Goal: Information Seeking & Learning: Learn about a topic

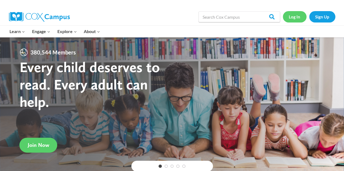
click at [293, 17] on link "Log In" at bounding box center [295, 16] width 24 height 11
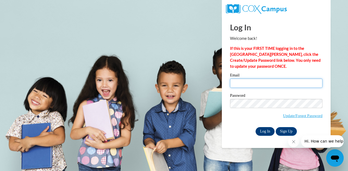
type input "perri.walden@decal.ga.gov"
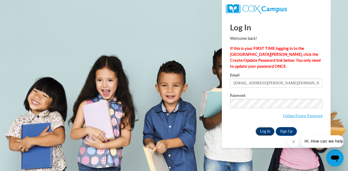
click at [265, 130] on input "Log In" at bounding box center [264, 131] width 19 height 9
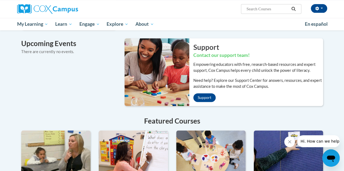
scroll to position [272, 0]
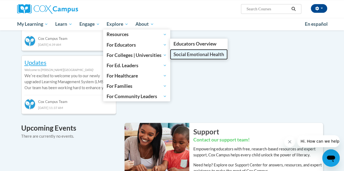
click at [191, 55] on span "Social Emotional Health" at bounding box center [198, 55] width 51 height 6
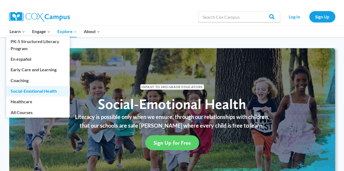
click at [29, 92] on link "Social-Emotional Health" at bounding box center [37, 91] width 63 height 10
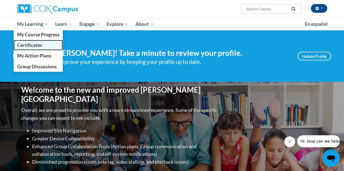
click at [33, 45] on span "Certificates" at bounding box center [29, 45] width 25 height 6
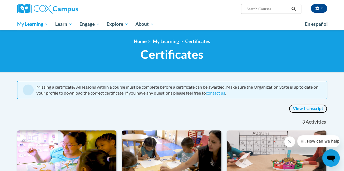
click at [309, 108] on link "View transcript" at bounding box center [308, 109] width 38 height 9
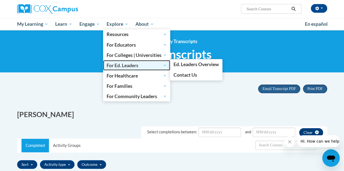
click at [128, 65] on span "For Ed. Leaders" at bounding box center [136, 65] width 60 height 7
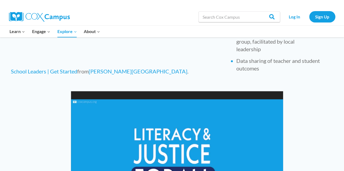
scroll to position [408, 0]
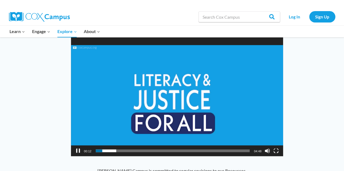
click at [189, 21] on div "Search in [URL][DOMAIN_NAME] Search Search Log In Sign Up" at bounding box center [234, 16] width 201 height 17
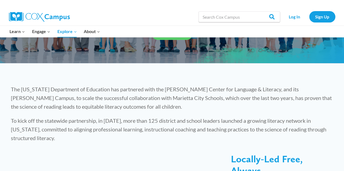
scroll to position [109, 0]
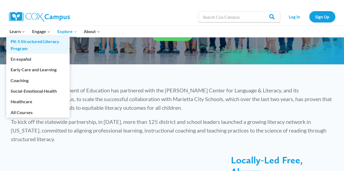
click at [21, 40] on link "PK-5 Structured Literacy Program" at bounding box center [37, 44] width 63 height 17
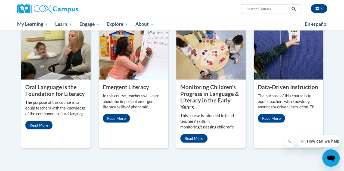
scroll to position [435, 0]
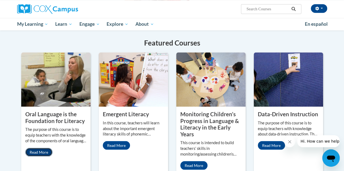
click at [44, 148] on link "Read More" at bounding box center [38, 152] width 27 height 9
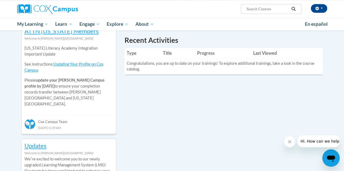
scroll to position [163, 0]
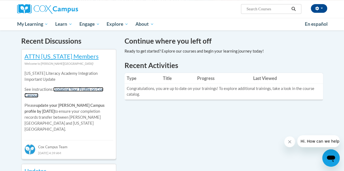
click at [71, 90] on link "Updating Your Profile on Cox Campus" at bounding box center [63, 92] width 79 height 11
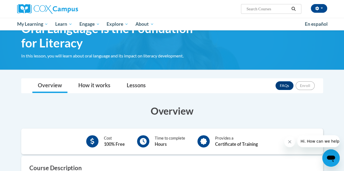
scroll to position [27, 0]
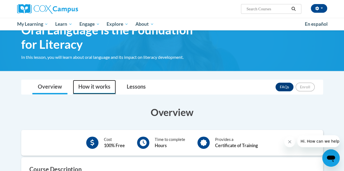
click at [98, 85] on link "How it works" at bounding box center [94, 87] width 43 height 14
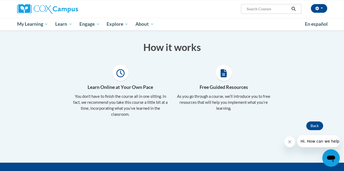
scroll to position [54, 0]
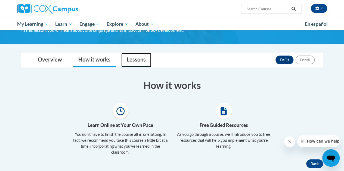
click at [136, 61] on link "Lessons" at bounding box center [136, 60] width 30 height 14
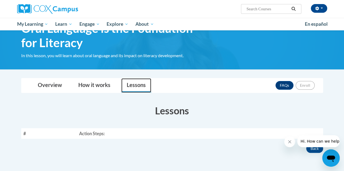
scroll to position [27, 0]
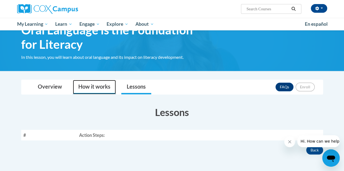
click at [97, 85] on link "How it works" at bounding box center [94, 87] width 43 height 14
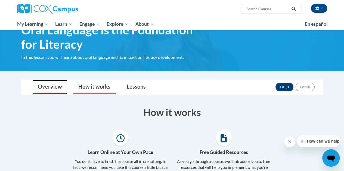
click at [53, 84] on link "Overview" at bounding box center [49, 87] width 35 height 14
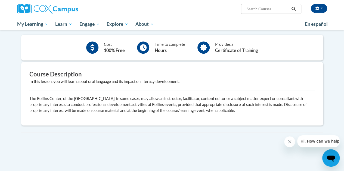
scroll to position [0, 0]
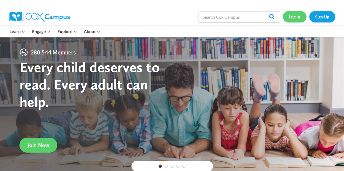
click at [298, 17] on link "Log In" at bounding box center [295, 16] width 24 height 11
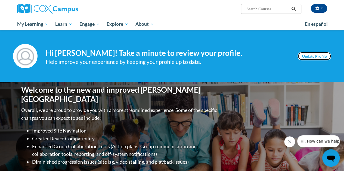
click at [314, 58] on link "Update Profile" at bounding box center [314, 56] width 34 height 9
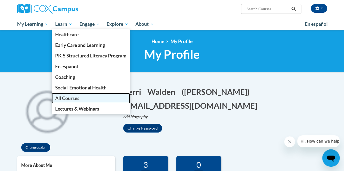
click at [69, 97] on span "All Courses" at bounding box center [67, 99] width 24 height 6
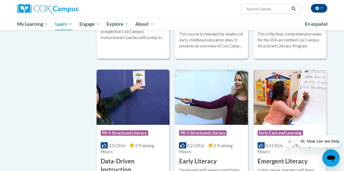
scroll to position [516, 0]
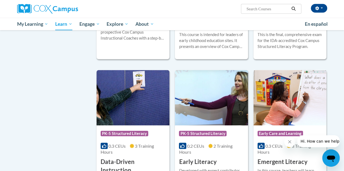
click at [277, 105] on img at bounding box center [289, 97] width 73 height 55
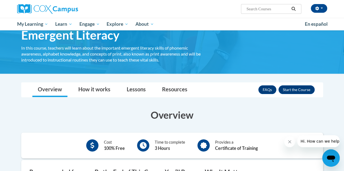
scroll to position [27, 0]
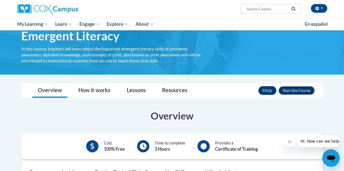
click at [292, 89] on button "Enroll" at bounding box center [296, 90] width 36 height 9
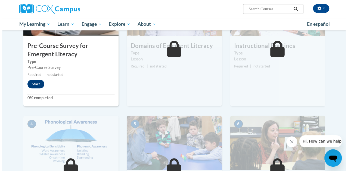
scroll to position [136, 0]
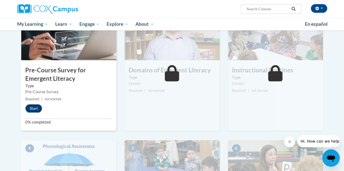
click at [34, 107] on button "Start" at bounding box center [33, 108] width 17 height 9
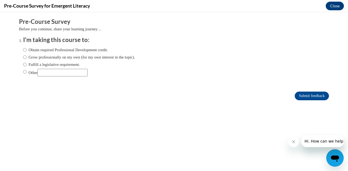
scroll to position [0, 0]
click at [23, 57] on input "Grow professionally on my own (for my own interest in the topic)." at bounding box center [25, 57] width 4 height 6
radio input "true"
click at [297, 95] on input "Submit feedback" at bounding box center [312, 96] width 34 height 9
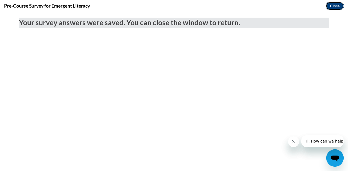
click at [335, 3] on button "Close" at bounding box center [334, 6] width 18 height 9
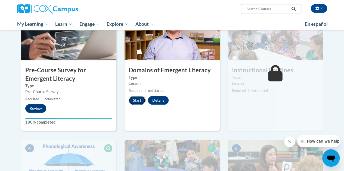
click at [138, 99] on button "Start" at bounding box center [137, 100] width 17 height 9
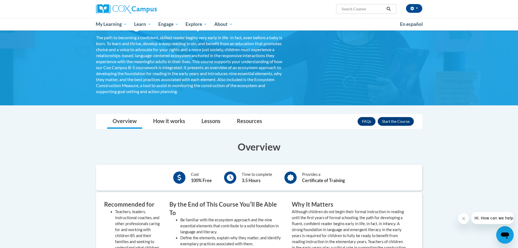
scroll to position [54, 0]
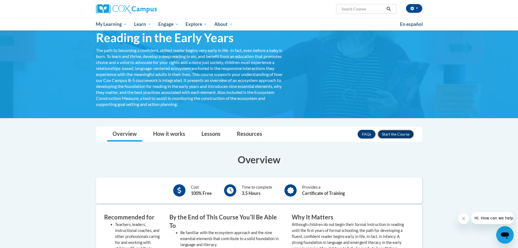
click at [393, 133] on button "Enroll" at bounding box center [395, 134] width 36 height 9
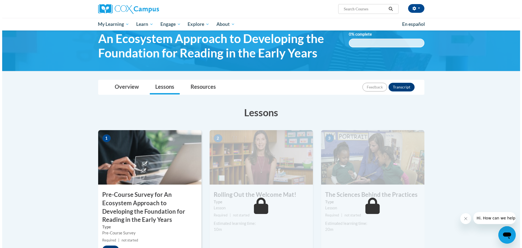
scroll to position [54, 0]
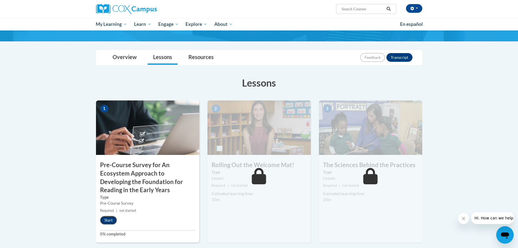
click at [111, 221] on button "Start" at bounding box center [108, 219] width 17 height 9
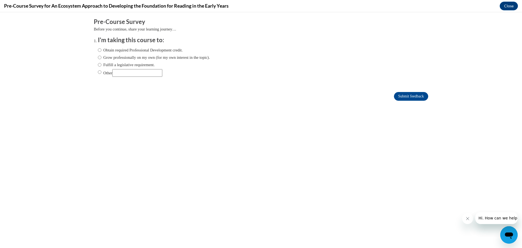
scroll to position [0, 0]
click at [98, 57] on input "Grow professionally on my own (for my own interest in the topic)." at bounding box center [100, 57] width 4 height 6
radio input "true"
click at [405, 94] on input "Submit feedback" at bounding box center [411, 96] width 34 height 9
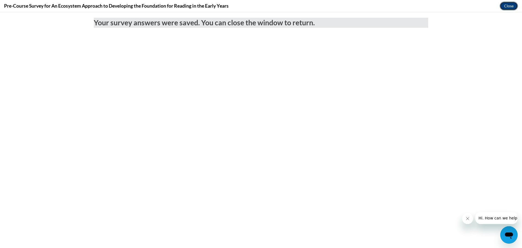
click at [508, 5] on button "Close" at bounding box center [508, 6] width 18 height 9
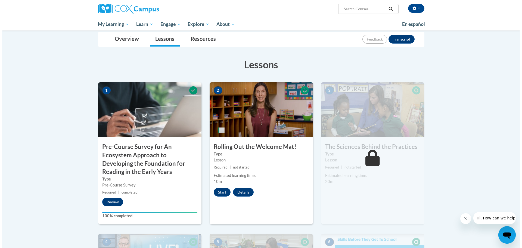
scroll to position [82, 0]
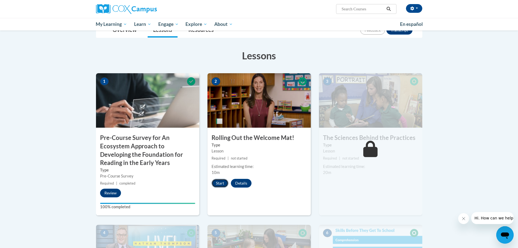
click at [221, 182] on button "Start" at bounding box center [219, 182] width 17 height 9
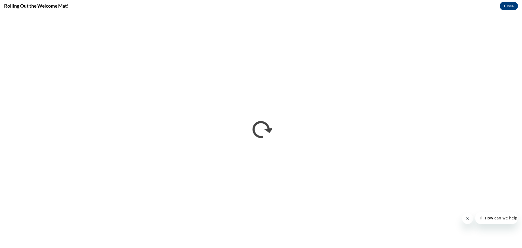
scroll to position [0, 0]
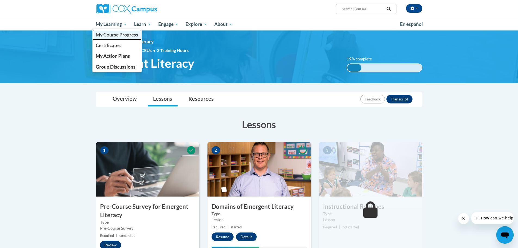
click at [109, 33] on span "My Course Progress" at bounding box center [117, 35] width 42 height 6
